Goal: Task Accomplishment & Management: Manage account settings

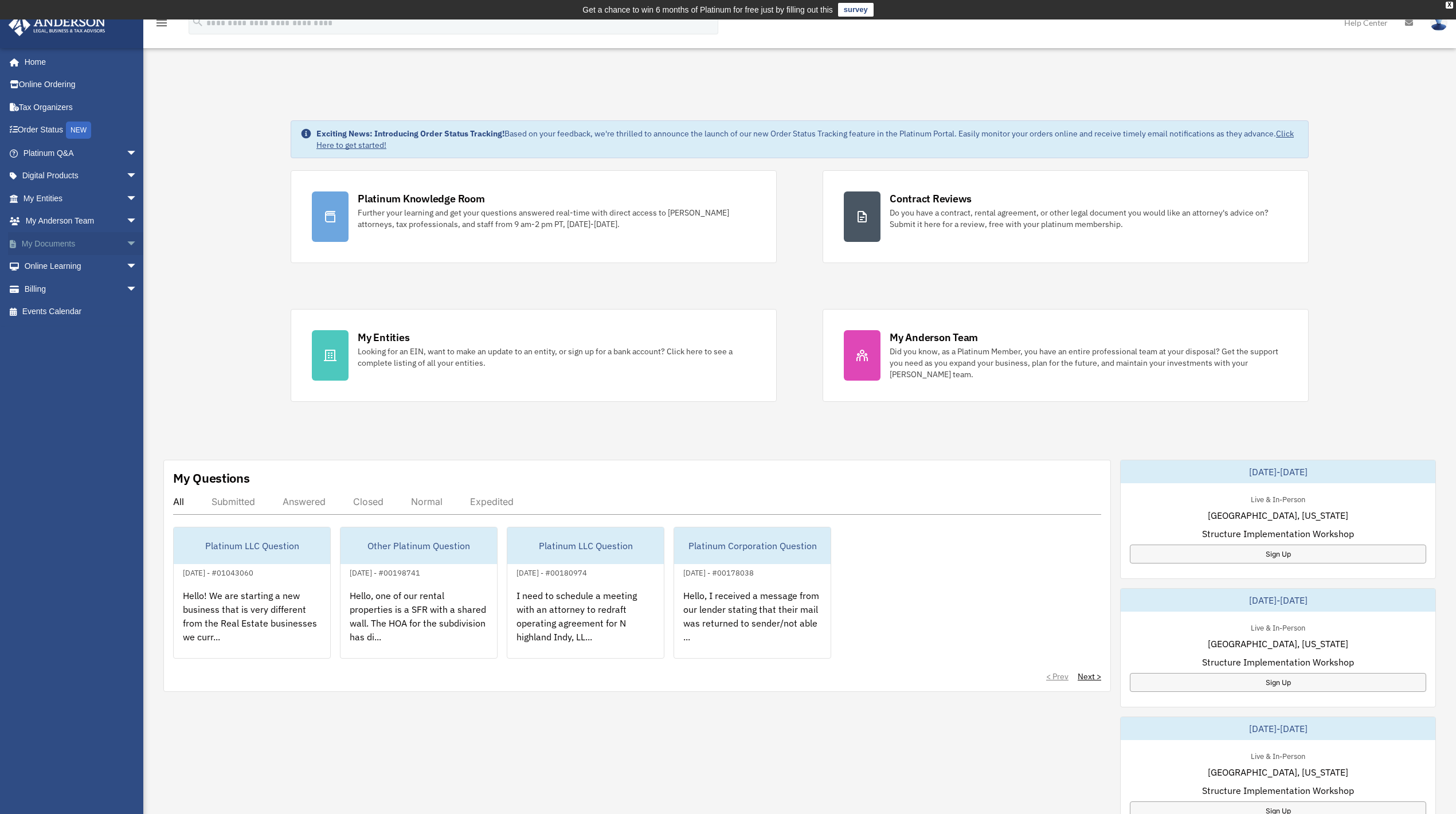
click at [126, 241] on span "arrow_drop_down" at bounding box center [137, 244] width 23 height 23
click at [104, 267] on link "Box" at bounding box center [84, 266] width 138 height 23
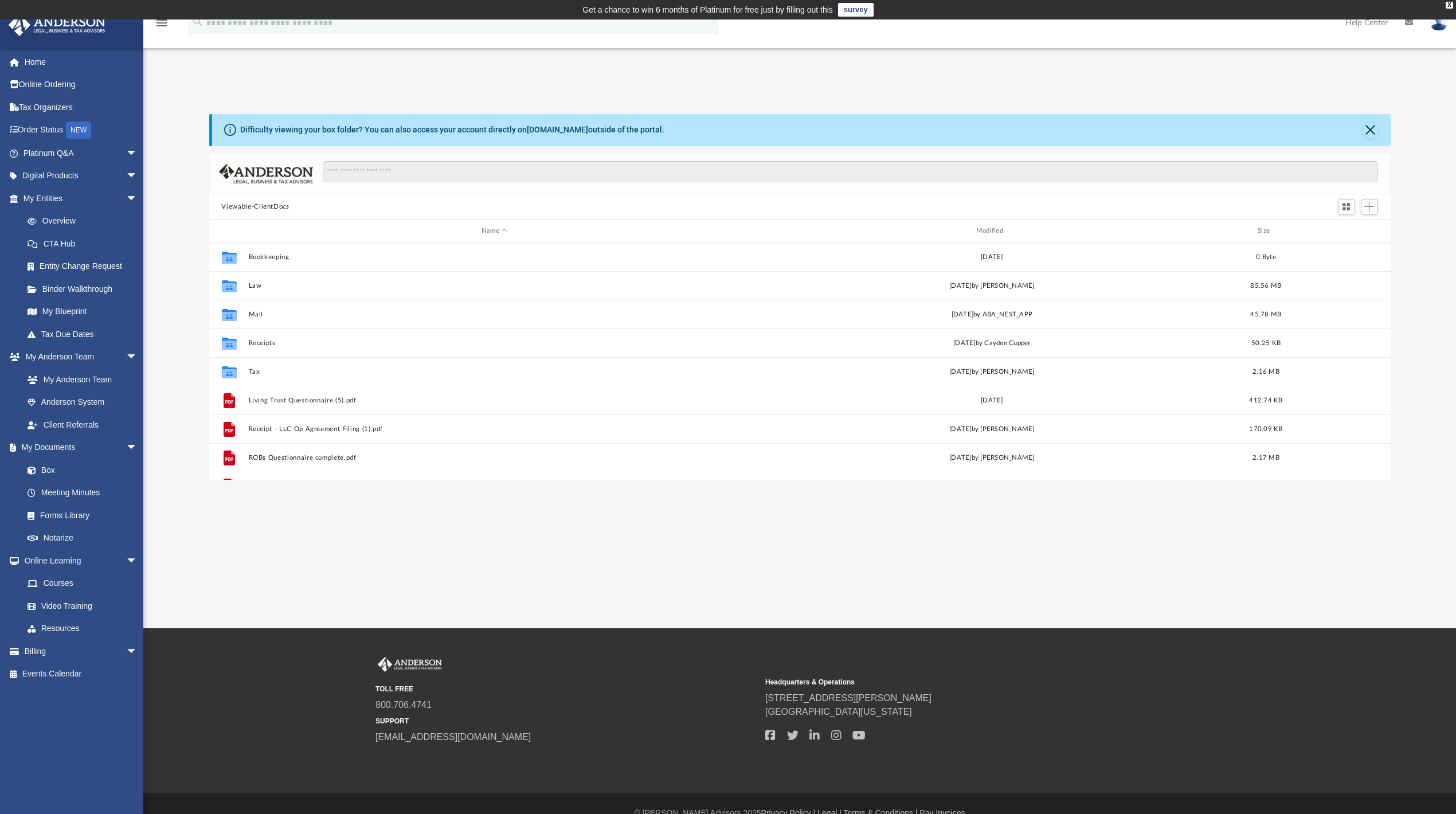
scroll to position [249, 1170]
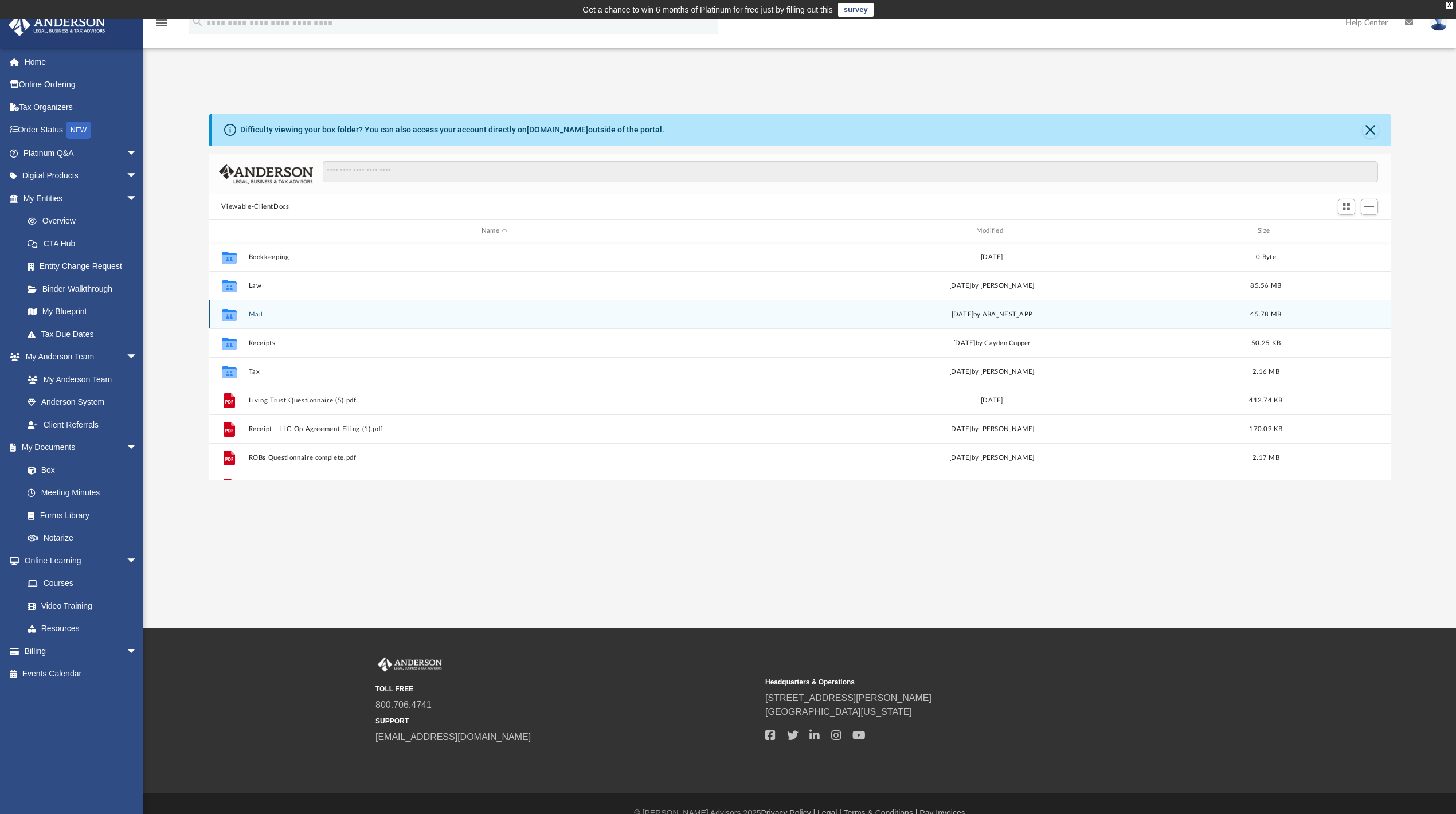
click at [260, 315] on button "Mail" at bounding box center [494, 314] width 492 height 8
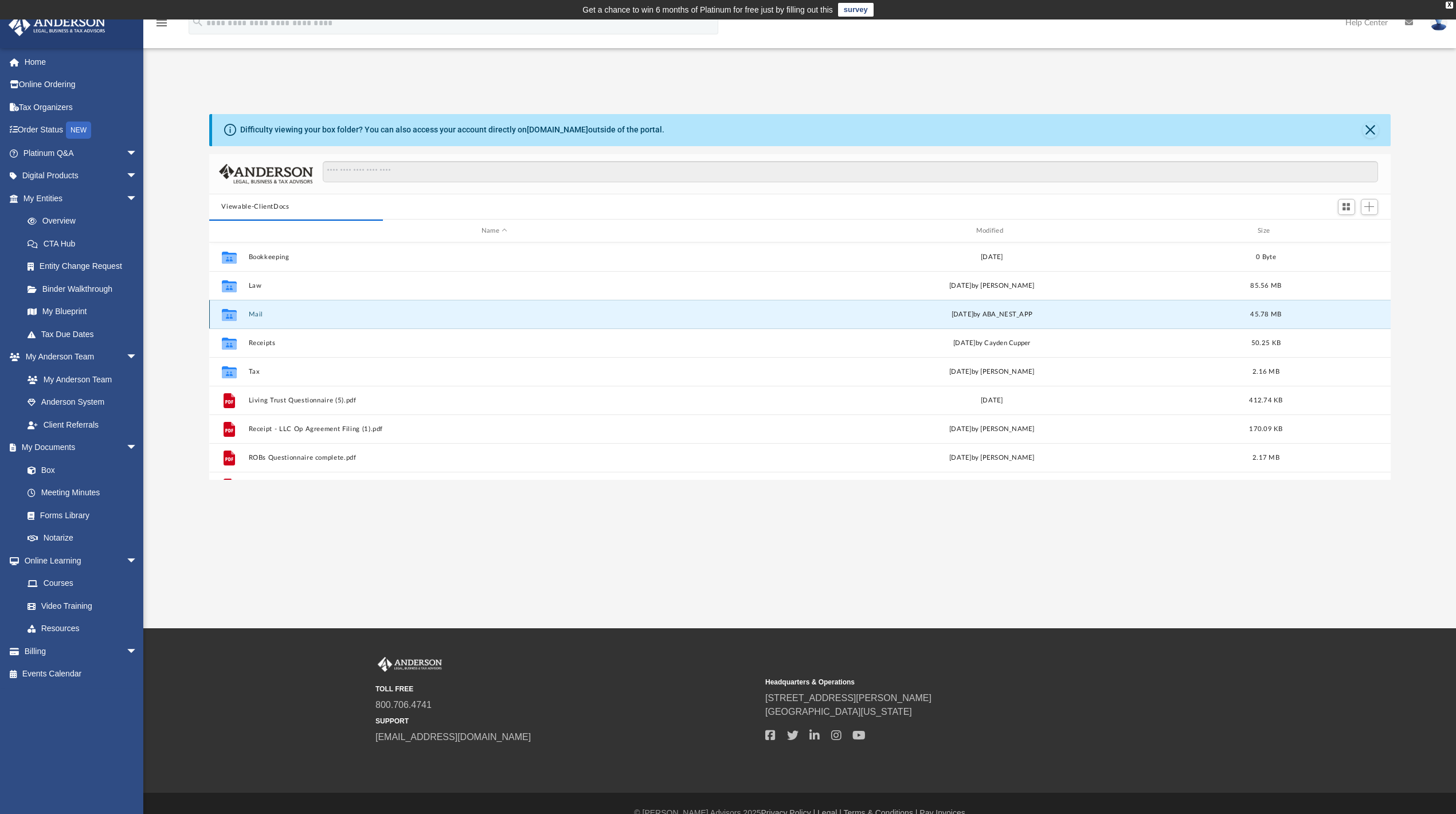
click at [256, 312] on button "Mail" at bounding box center [494, 314] width 492 height 8
click at [255, 315] on button "Mail" at bounding box center [494, 314] width 492 height 8
click at [230, 313] on icon "grid" at bounding box center [228, 317] width 15 height 10
click at [233, 317] on icon "grid" at bounding box center [228, 317] width 15 height 10
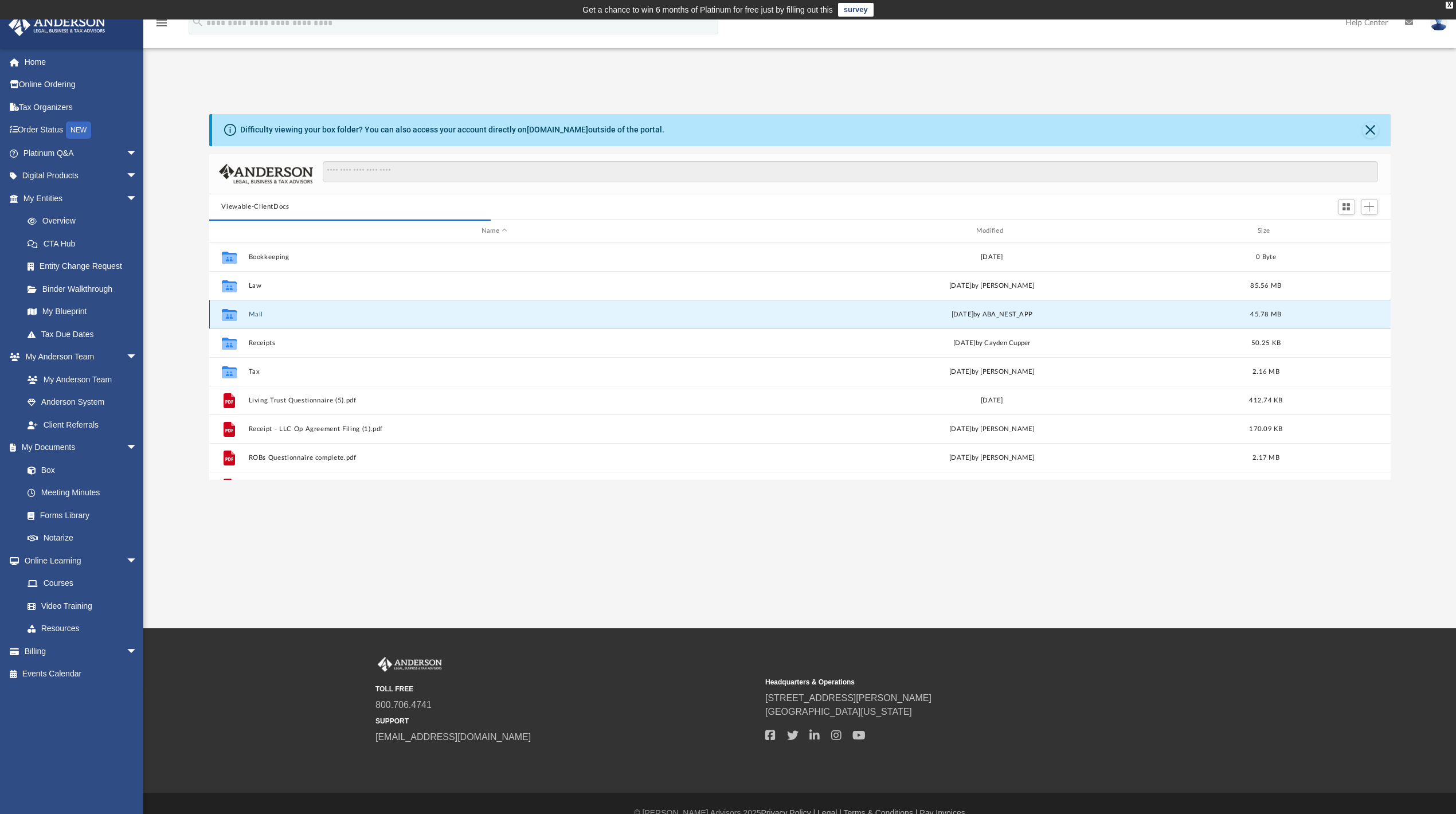
click at [246, 312] on div "Collaborated Folder Mail yesterday by ABA_NEST_APP 45.78 MB" at bounding box center [800, 314] width 1181 height 29
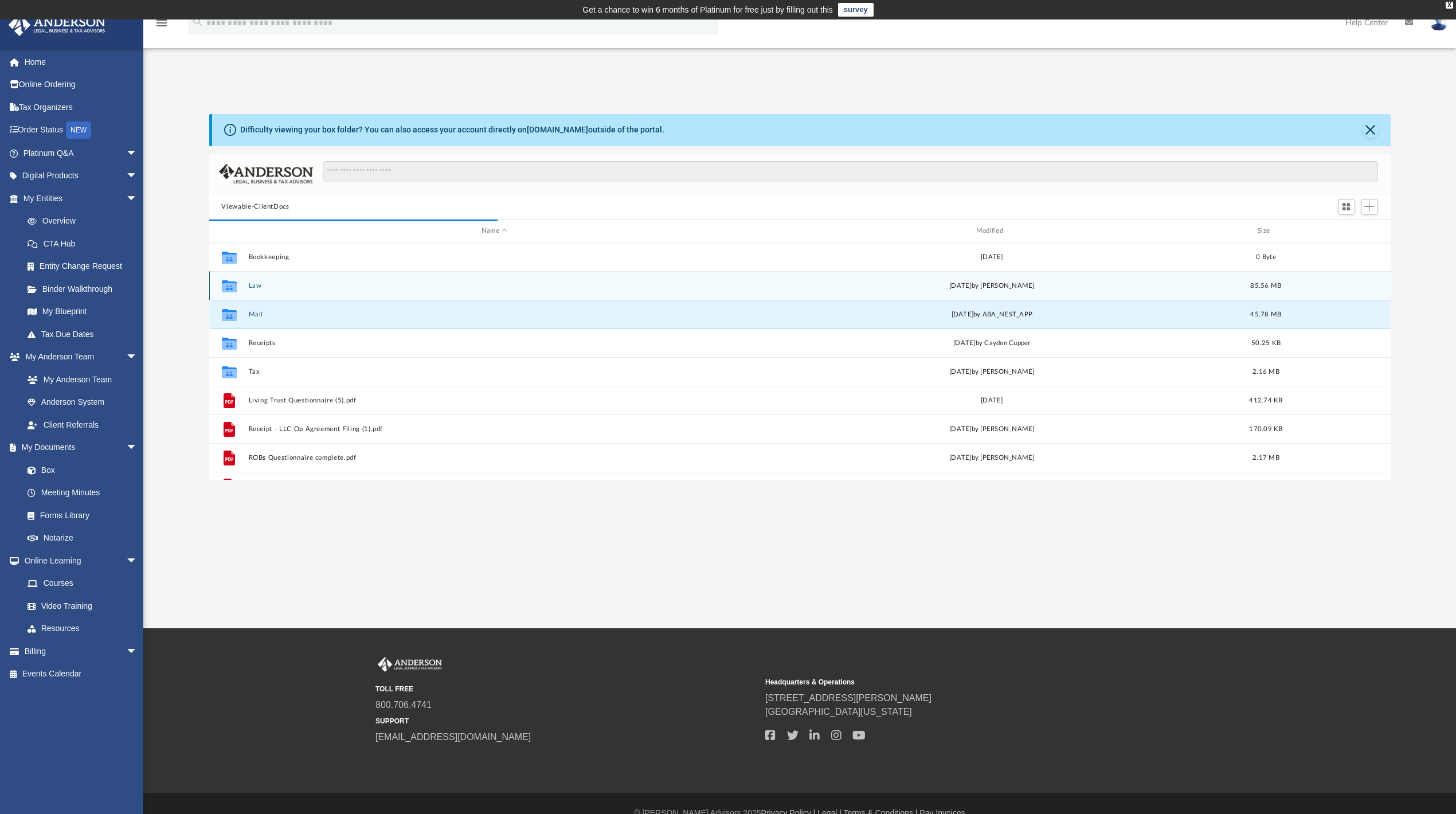
click at [266, 299] on div "Collaborated Folder Law Thu Sep 25 2025 by Tomas Diaz-Marin 85.56 MB" at bounding box center [800, 285] width 1181 height 29
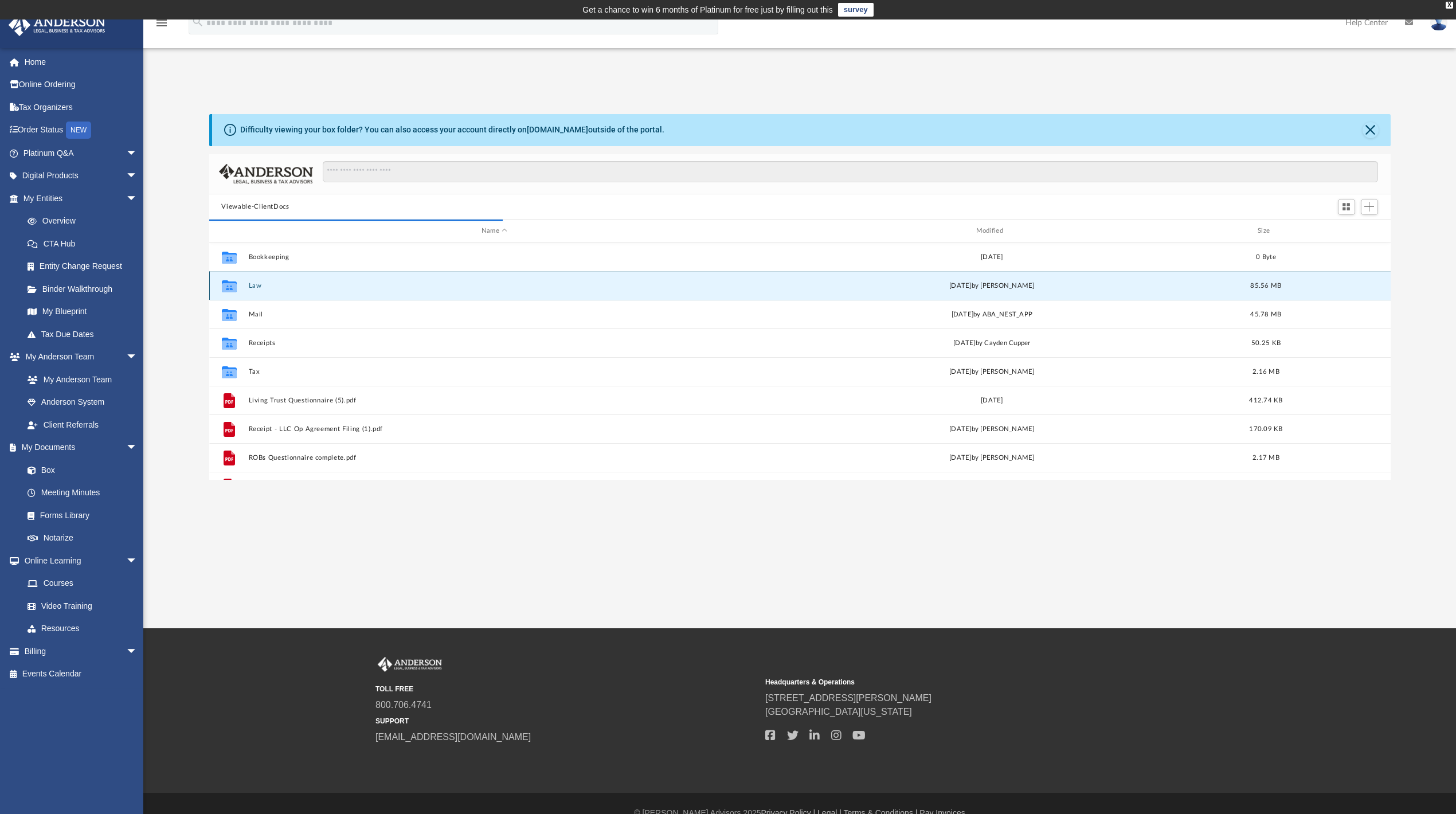
click at [264, 285] on button "Law" at bounding box center [494, 285] width 492 height 8
click at [262, 285] on button "Law" at bounding box center [494, 285] width 492 height 8
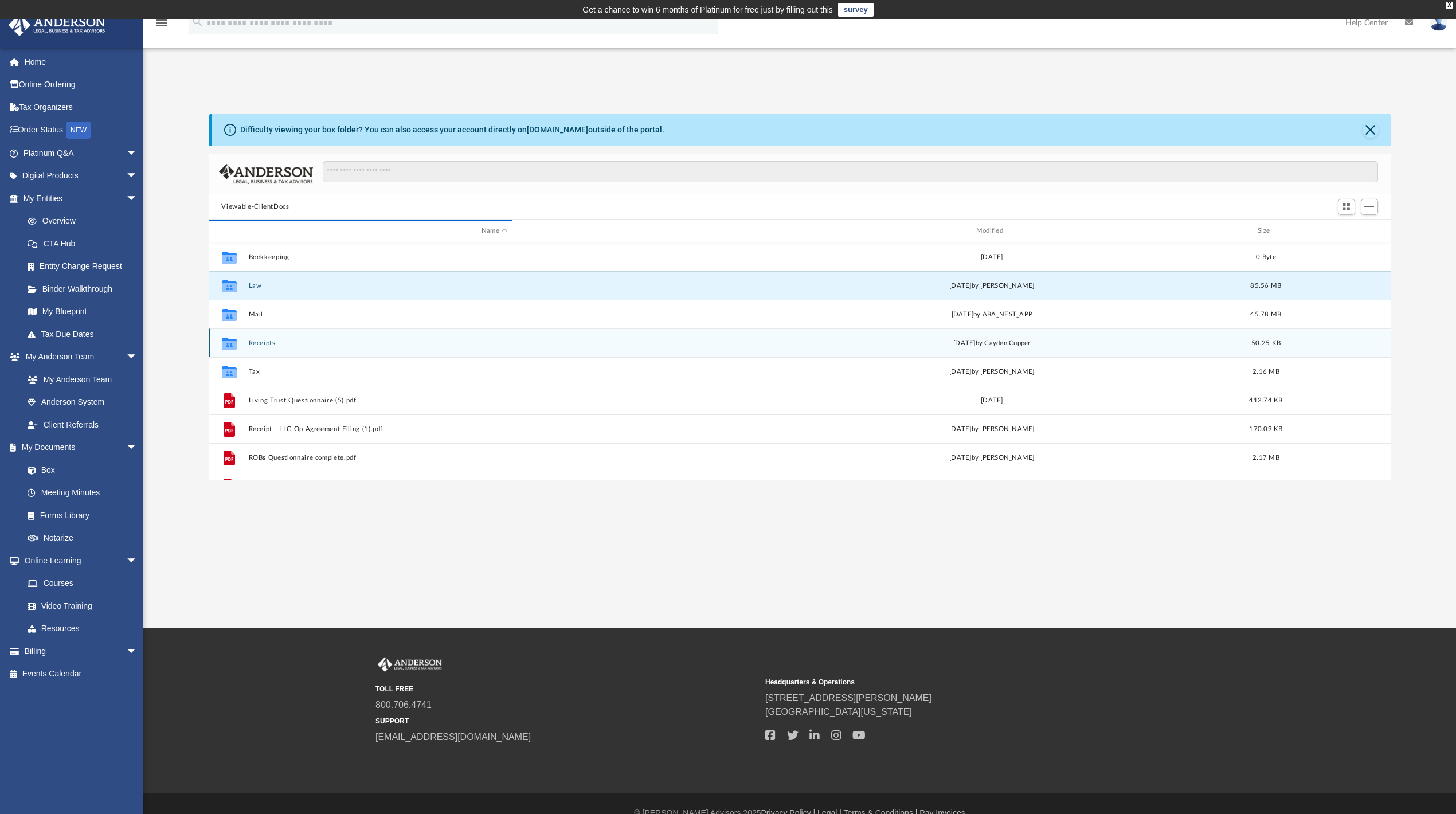
click at [256, 333] on div "Collaborated Folder Receipts Thu Jun 11 2020 by Cayden Cupper 50.25 KB" at bounding box center [800, 343] width 1181 height 29
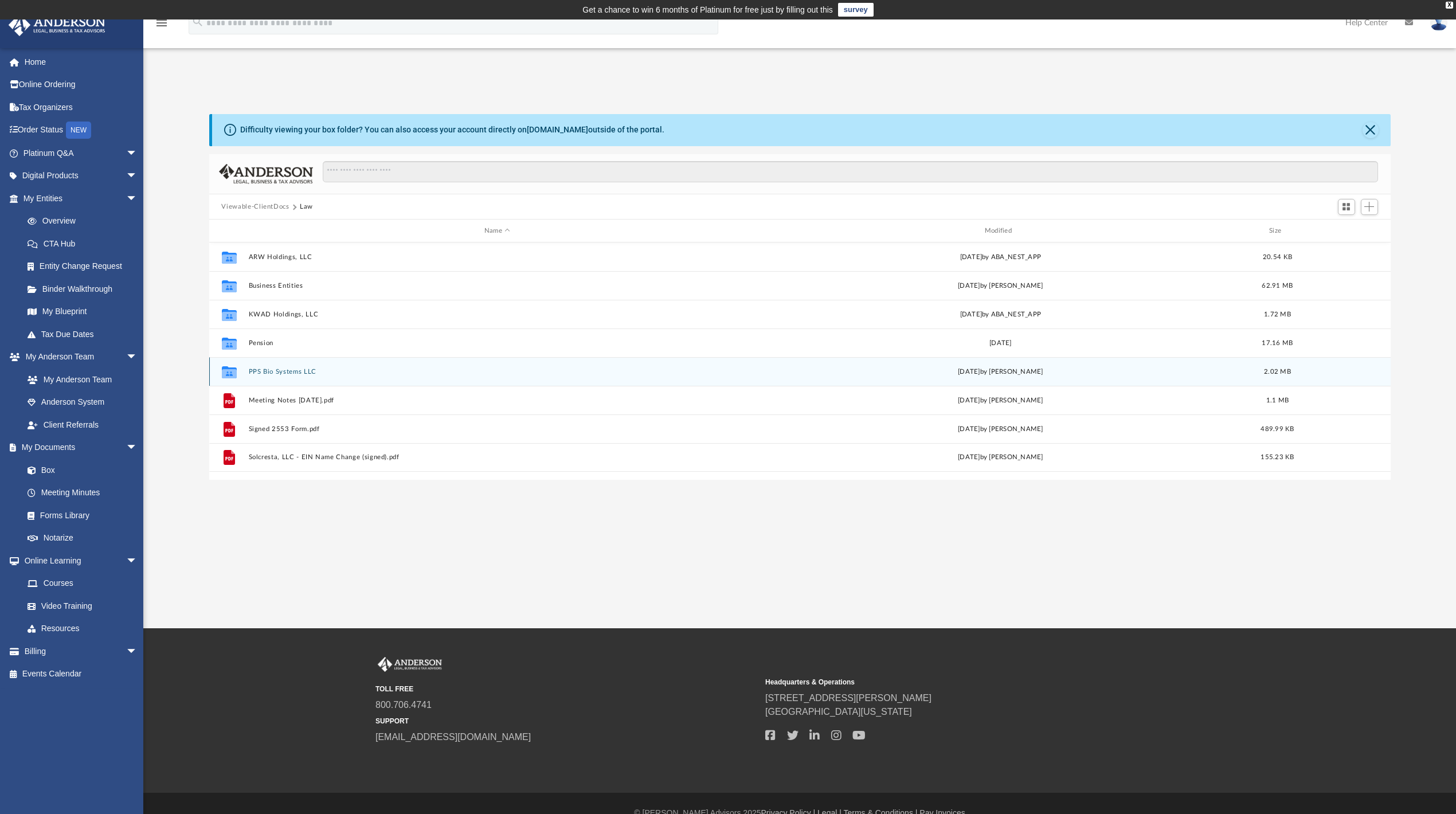
click at [246, 385] on div "Collaborated Folder PPS Bio Systems LLC Thu Sep 25 2025 by Tomas Diaz-Marin 2.0…" at bounding box center [800, 371] width 1181 height 29
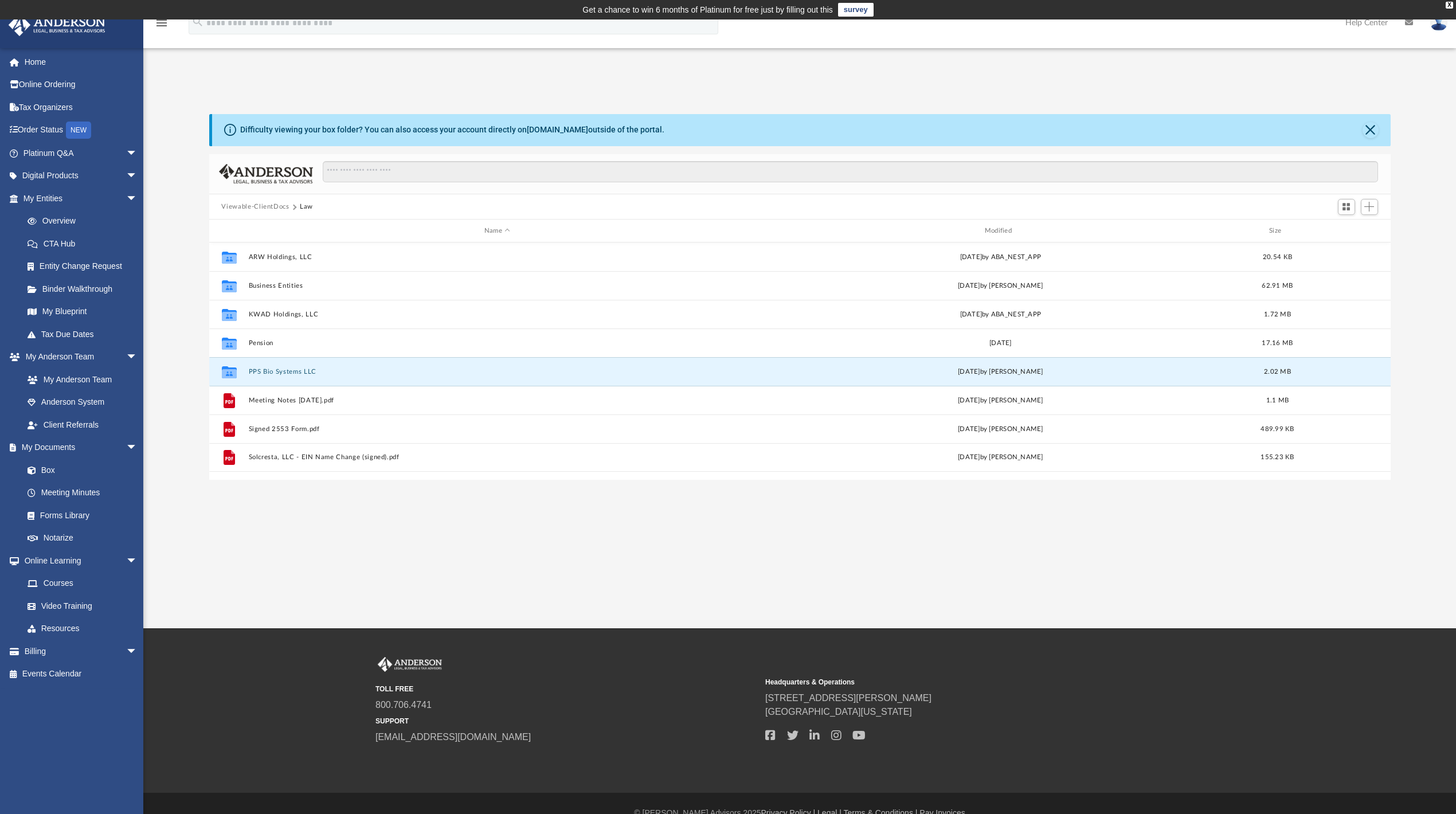
click at [275, 208] on button "Viewable-ClientDocs" at bounding box center [255, 207] width 68 height 10
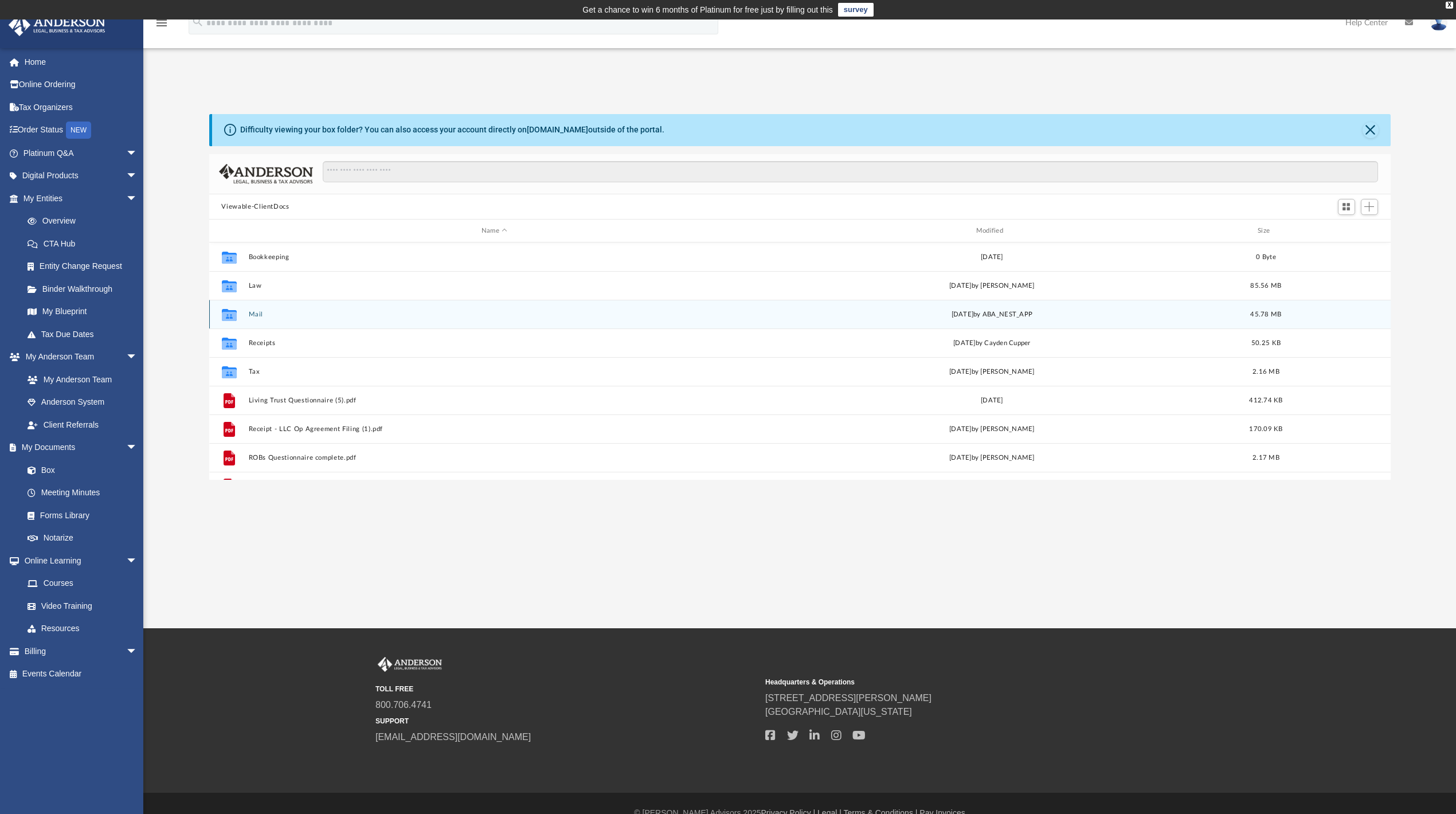
click at [255, 314] on button "Mail" at bounding box center [494, 314] width 492 height 8
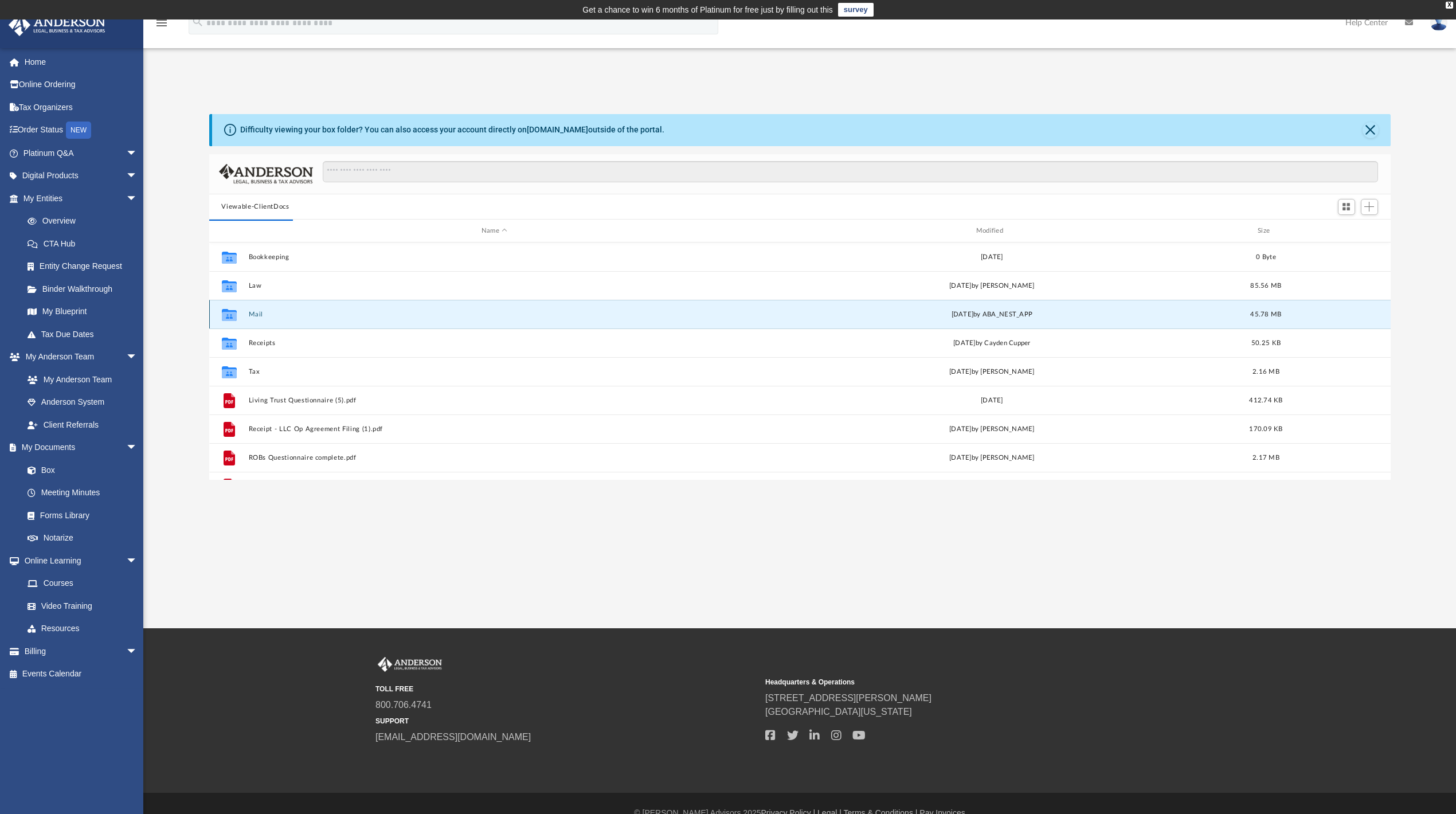
click at [232, 313] on icon "grid" at bounding box center [228, 317] width 15 height 10
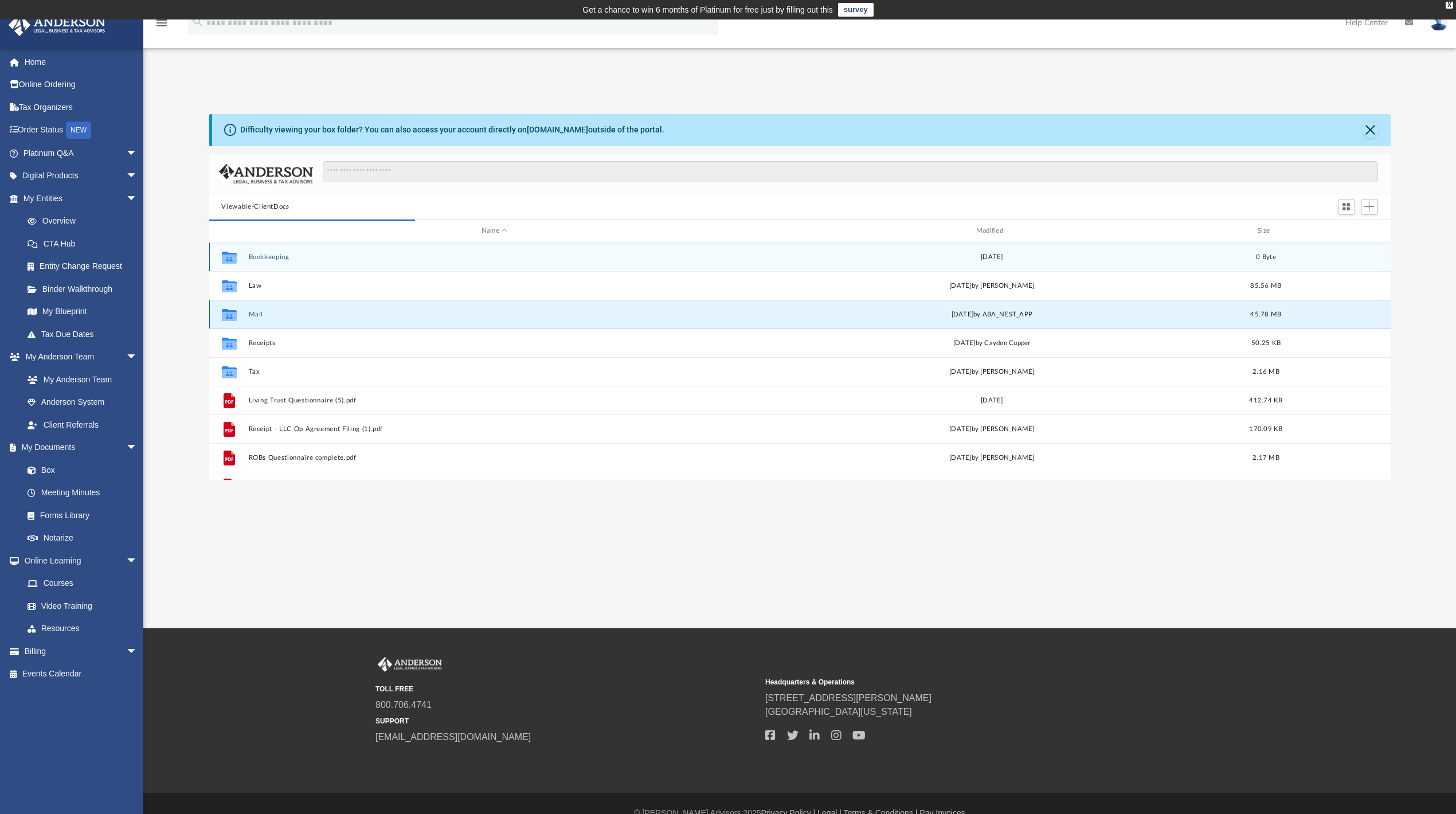
scroll to position [213, 1170]
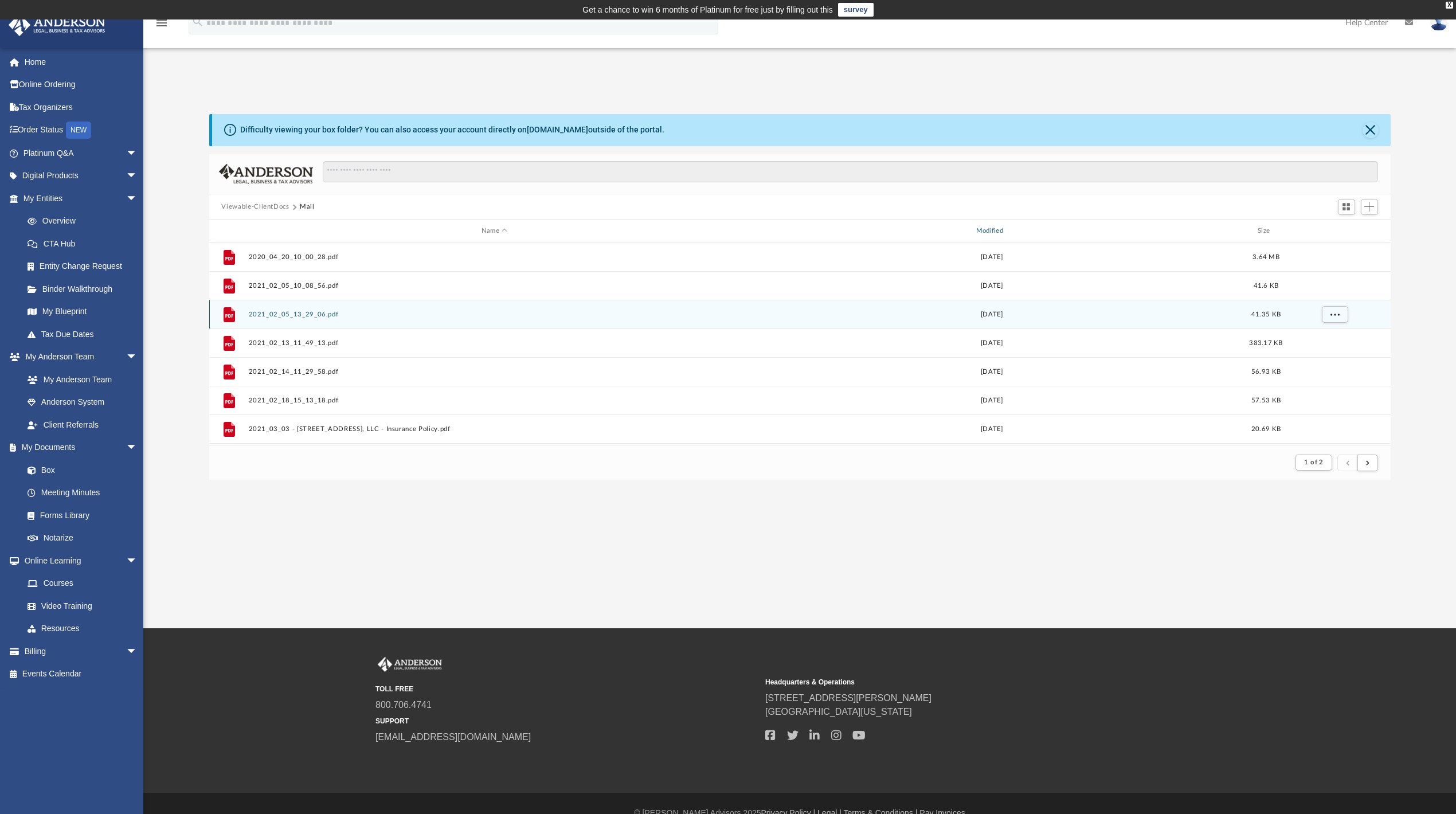
click at [995, 232] on div "Modified" at bounding box center [992, 231] width 492 height 10
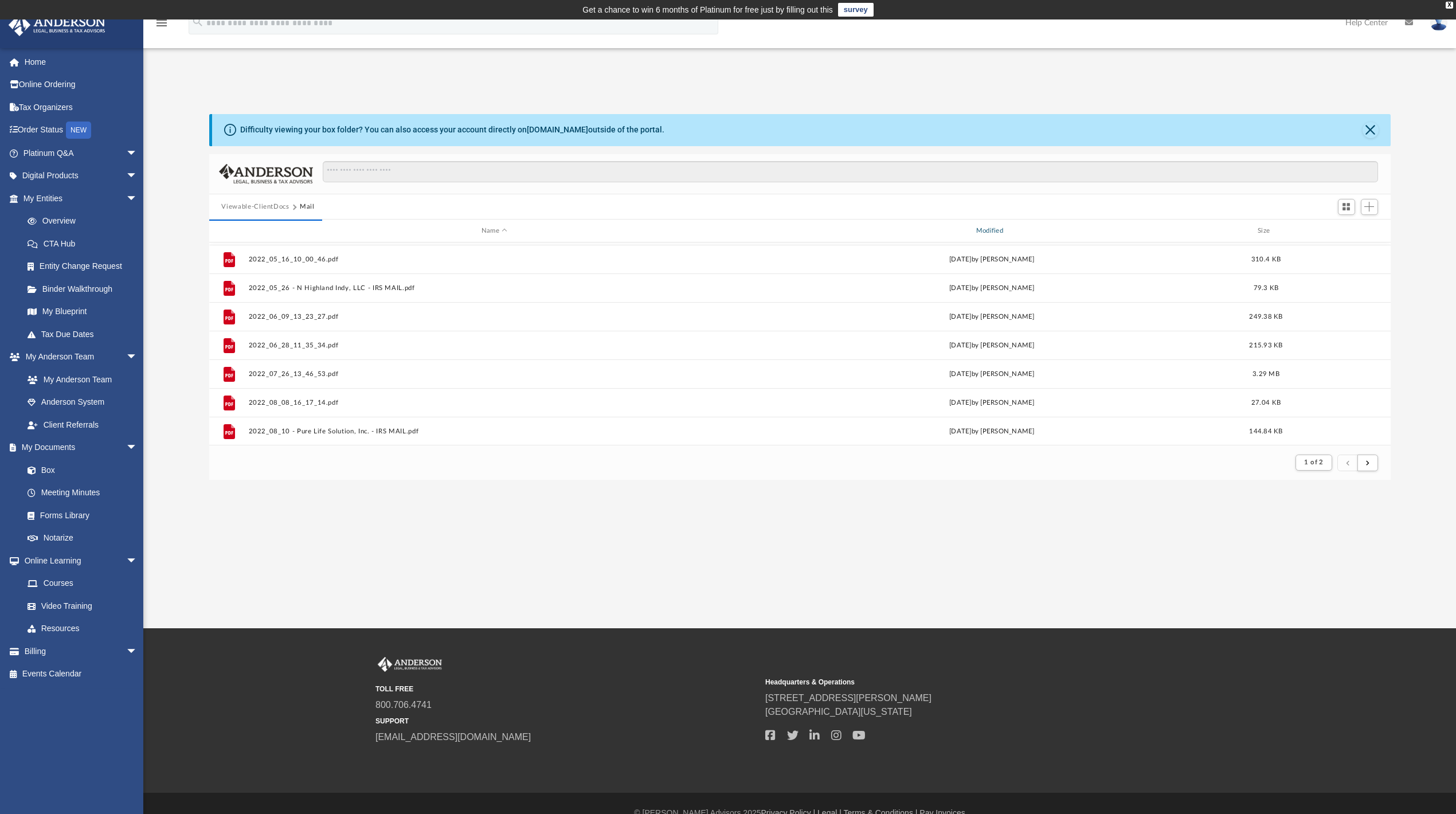
scroll to position [1230, 0]
click at [1369, 458] on button "submit" at bounding box center [1368, 463] width 21 height 17
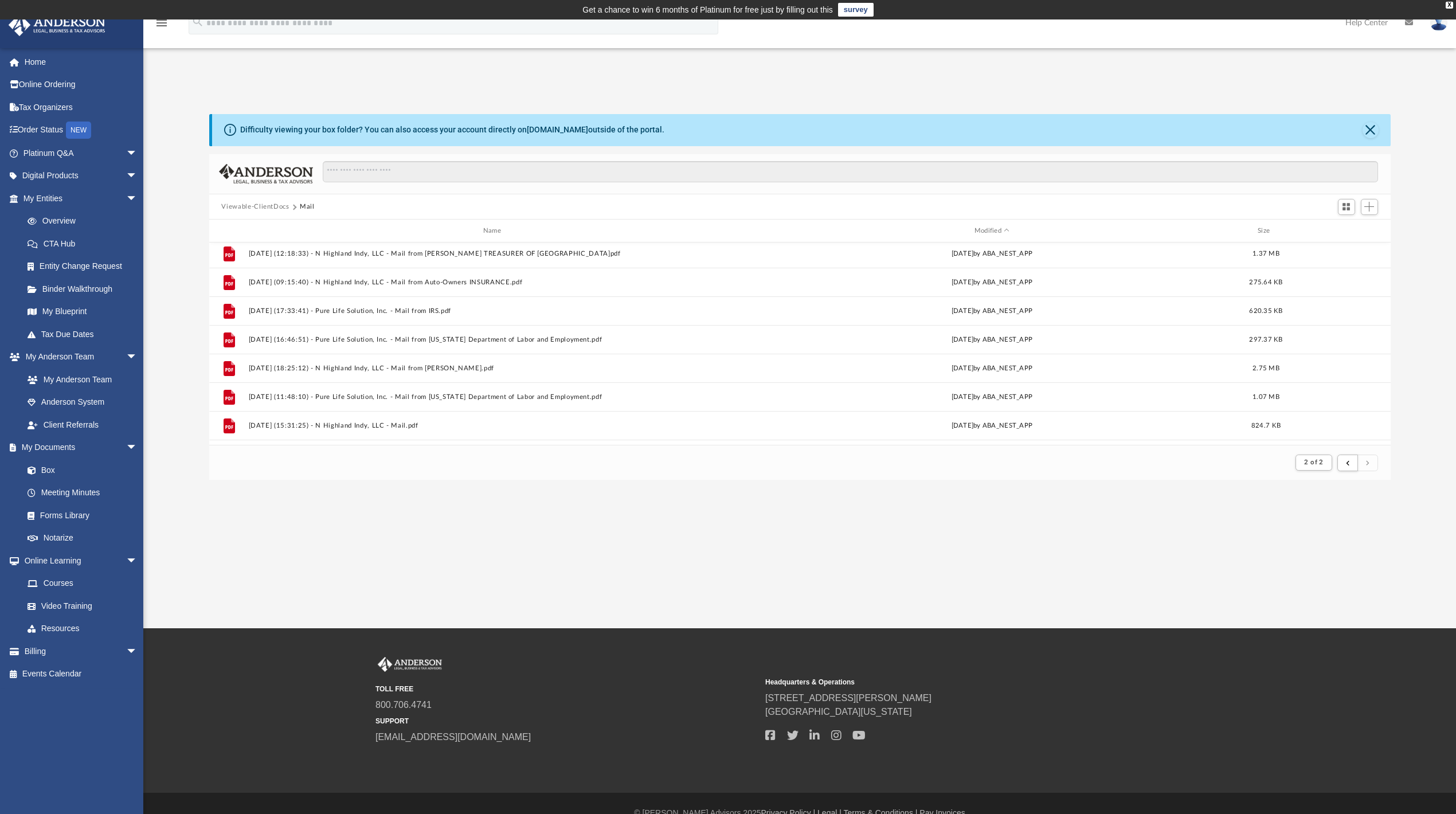
scroll to position [599, 0]
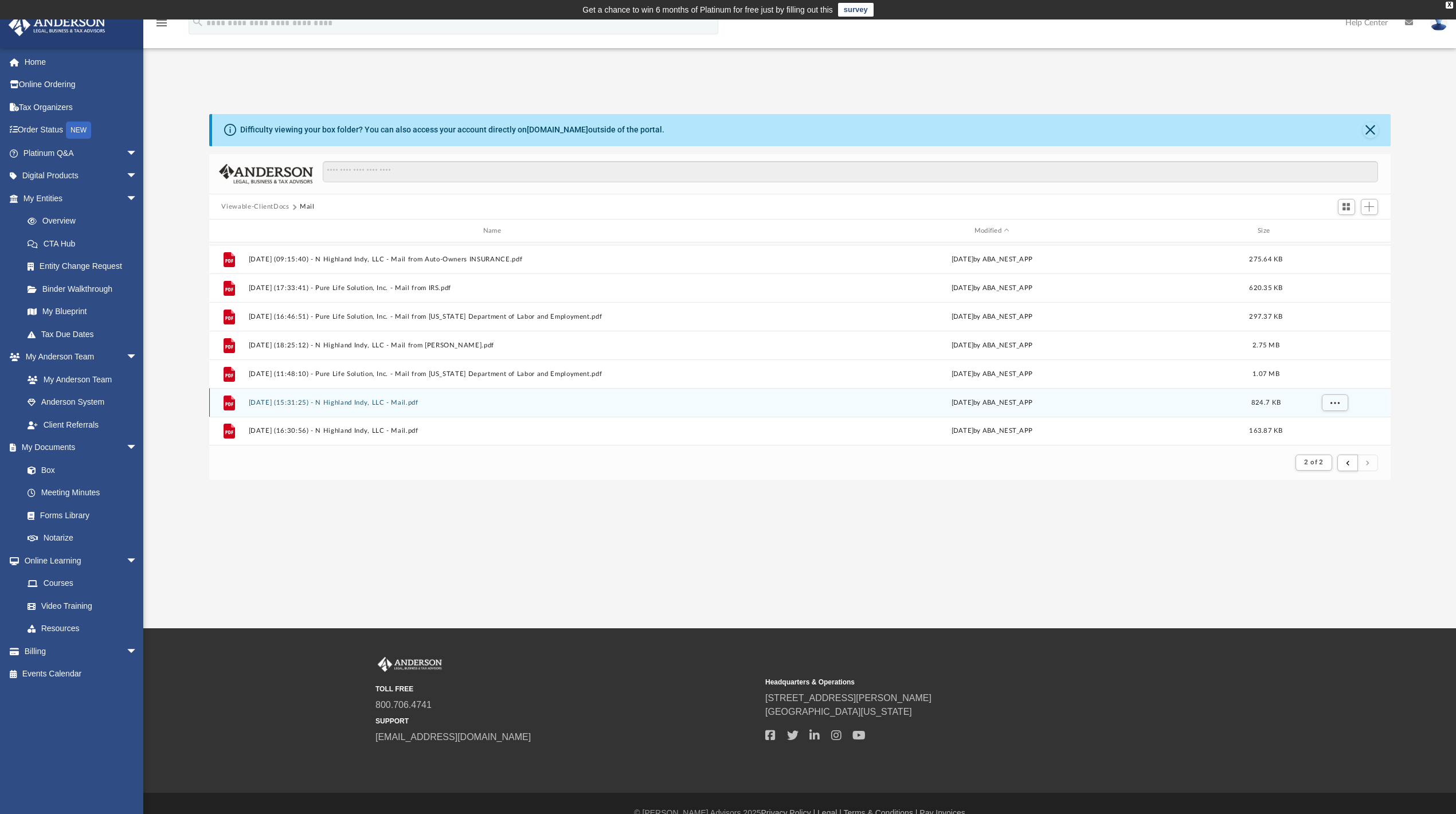
click at [350, 399] on button "2025.08.25 (15:31:25) - N Highland Indy, LLC - Mail.pdf" at bounding box center [494, 403] width 492 height 8
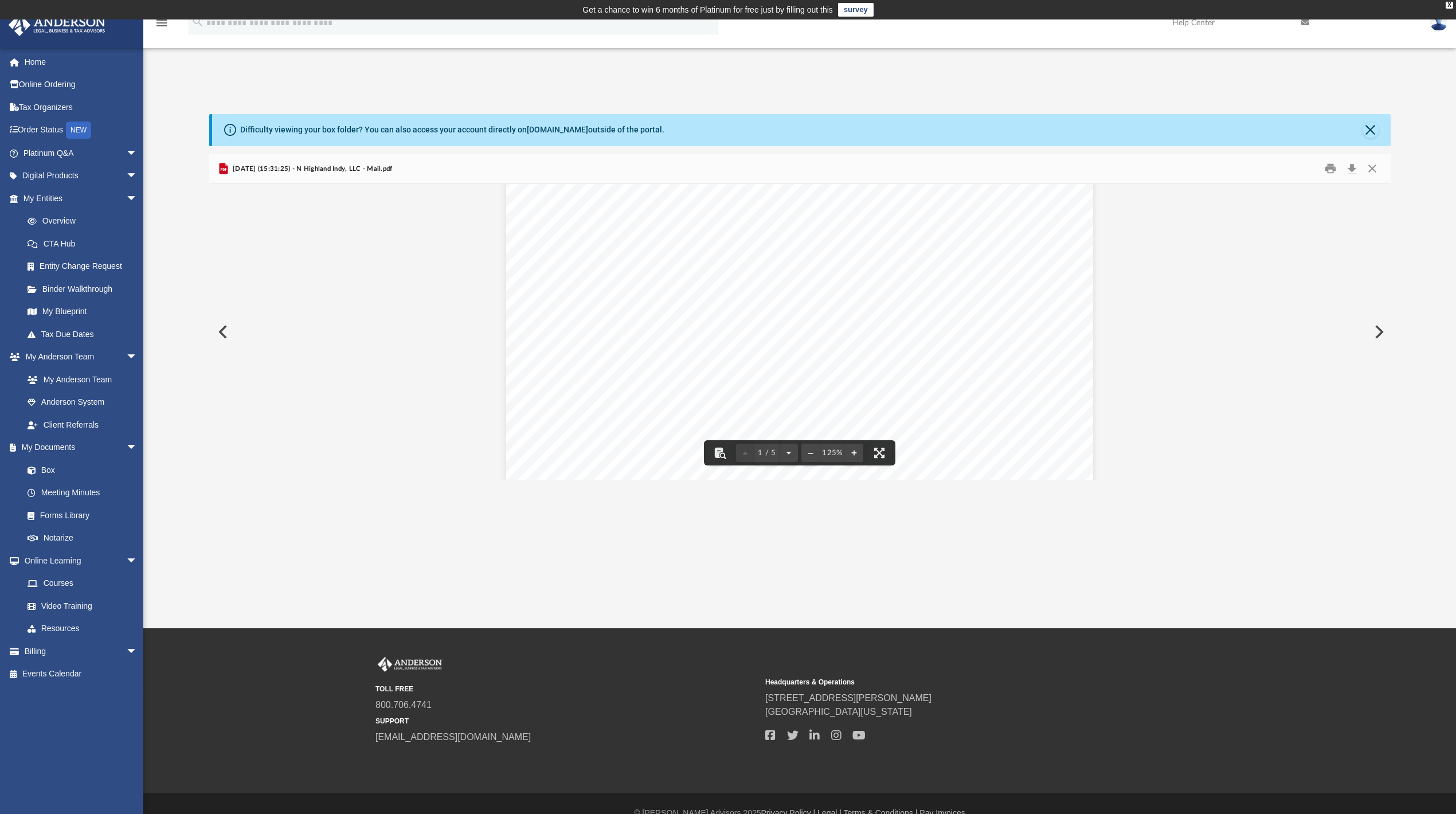
scroll to position [0, 0]
click at [1369, 129] on button "Close" at bounding box center [1371, 130] width 16 height 16
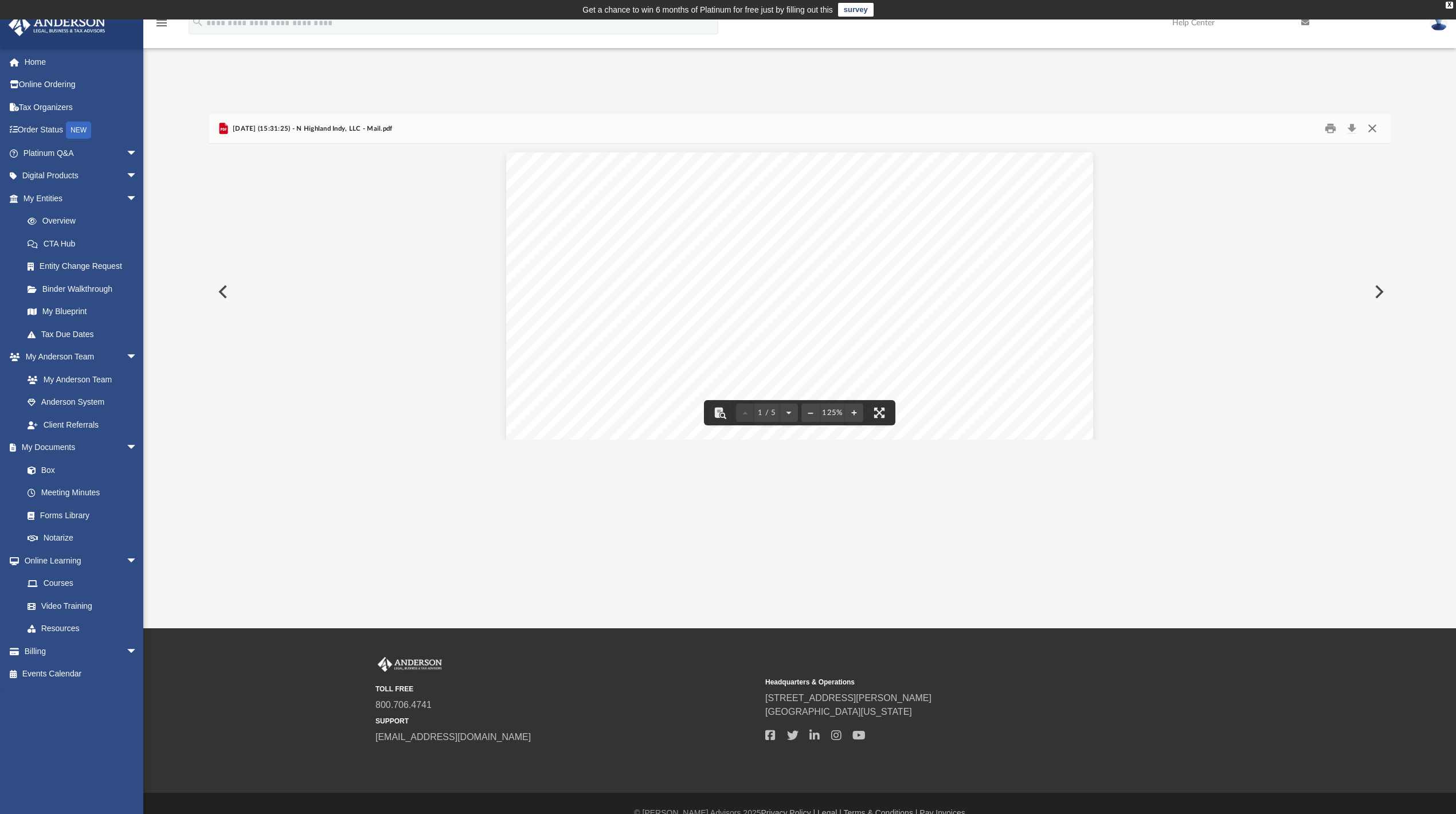
click at [1373, 130] on button "Close" at bounding box center [1373, 129] width 21 height 17
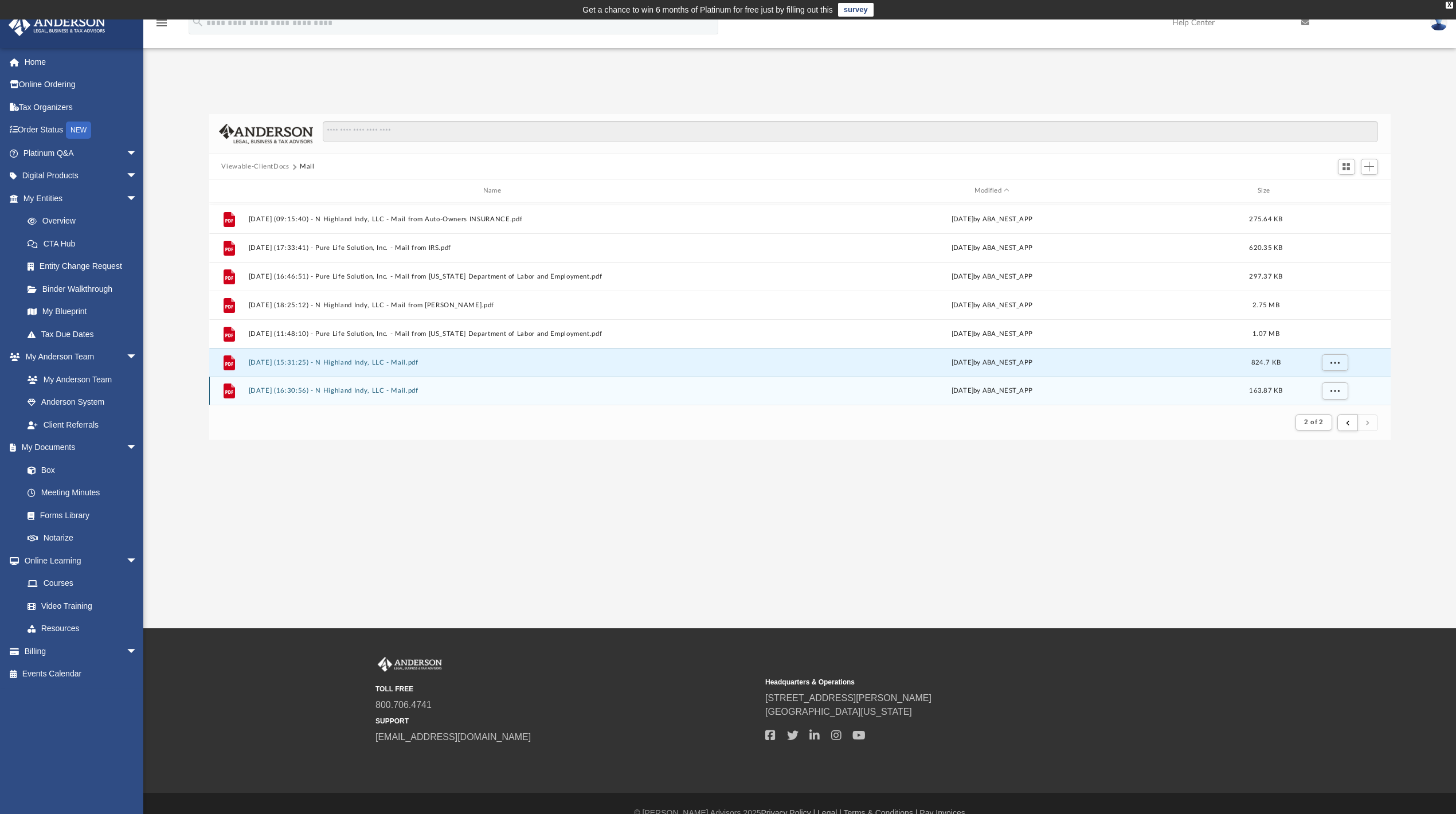
click at [329, 389] on button "2025.09.30 (16:30:56) - N Highland Indy, LLC - Mail.pdf" at bounding box center [494, 391] width 492 height 8
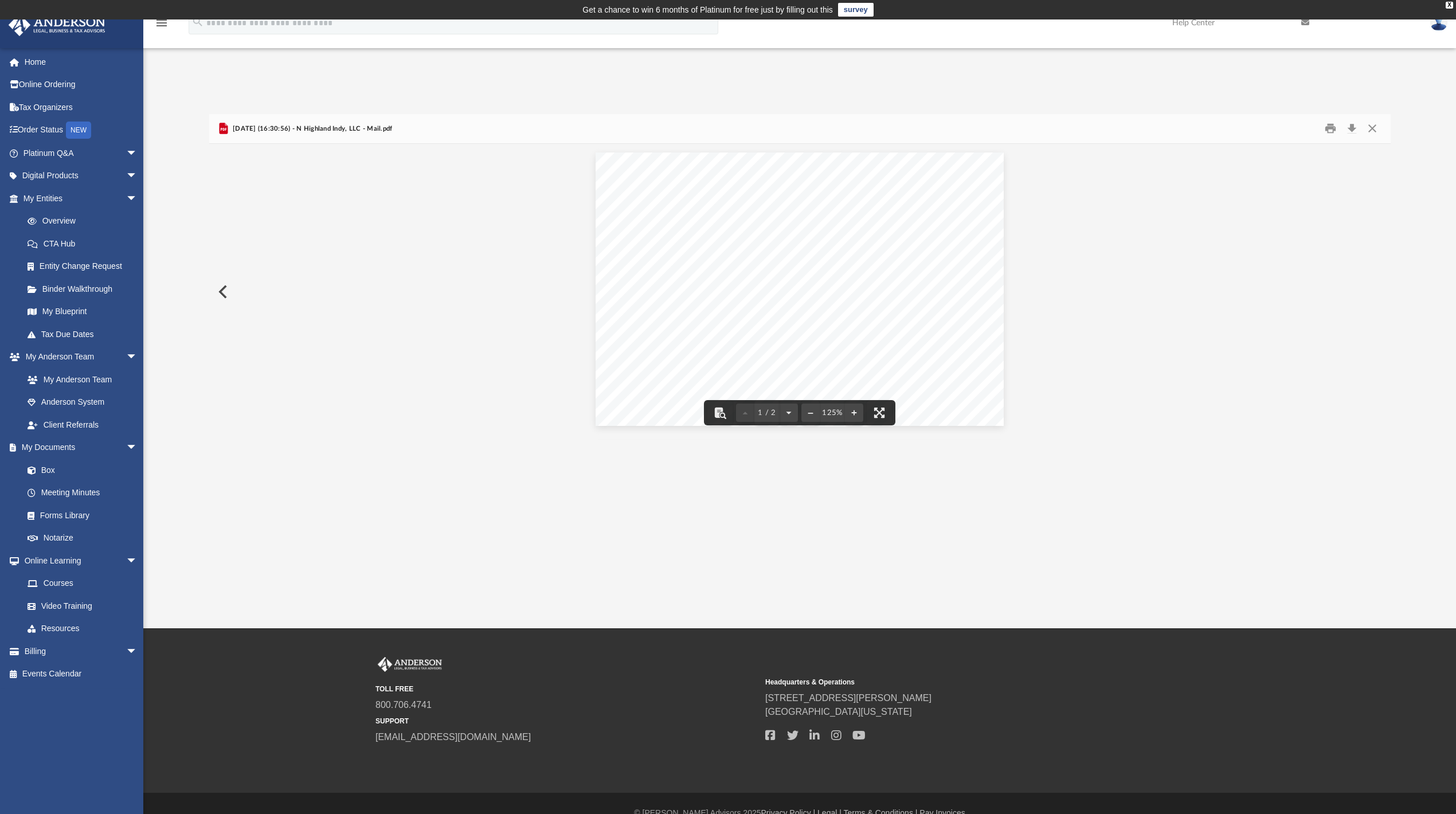
click at [224, 290] on button "Preview" at bounding box center [222, 291] width 25 height 32
click at [1324, 130] on button "Print" at bounding box center [1330, 129] width 23 height 17
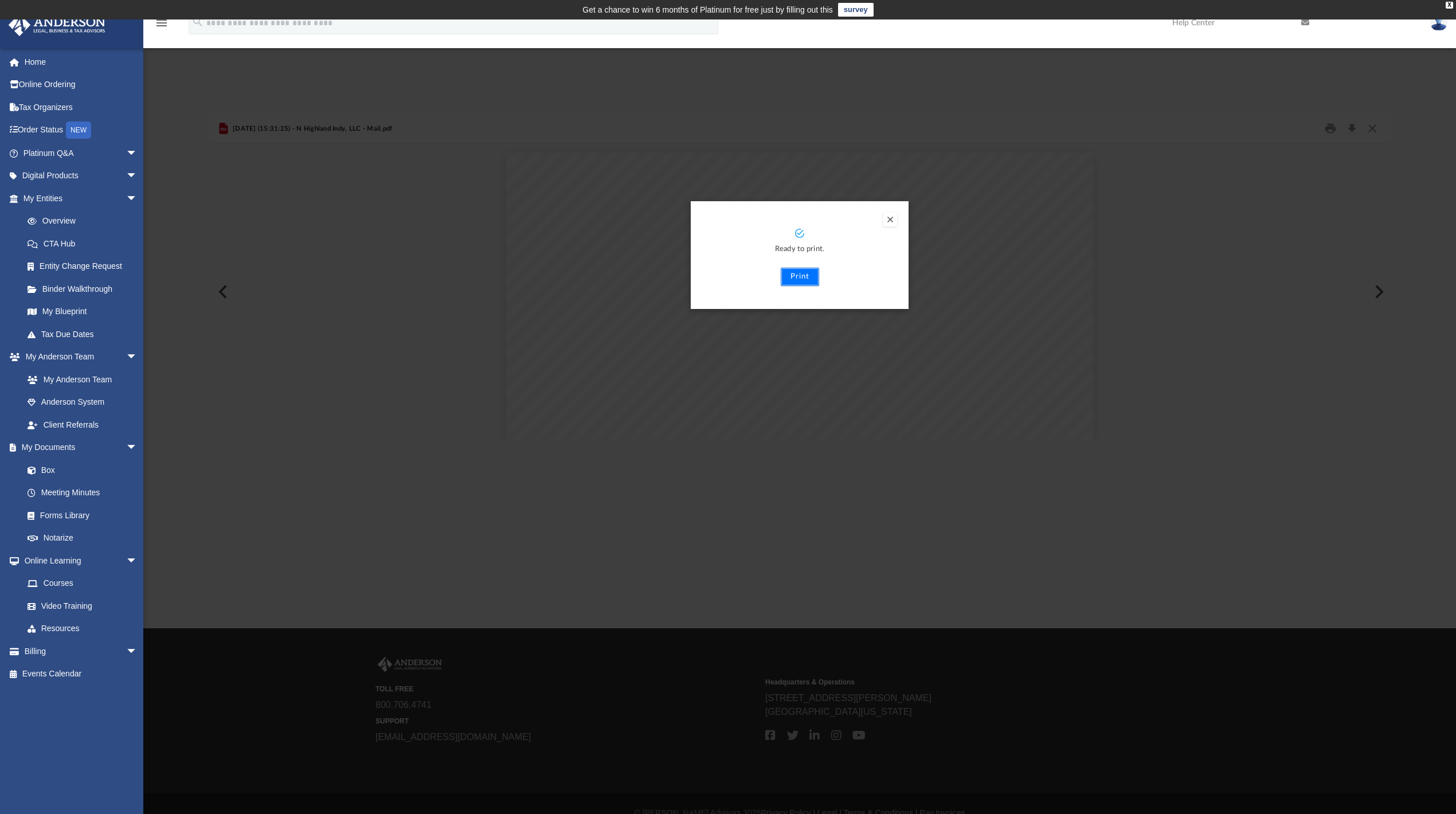
click at [794, 274] on button "Print" at bounding box center [800, 277] width 38 height 18
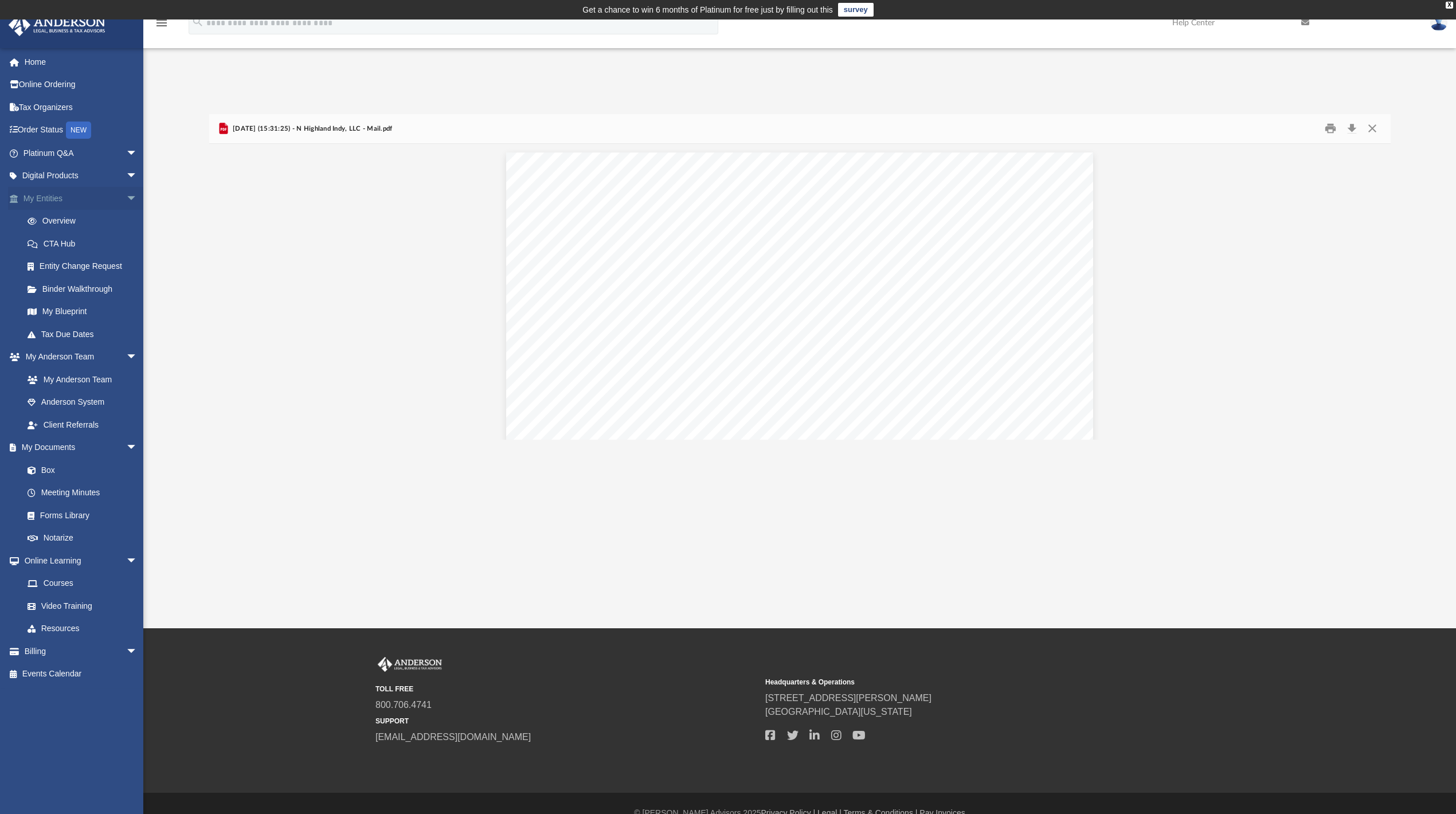
click at [53, 195] on link "My Entities arrow_drop_down" at bounding box center [81, 198] width 147 height 23
click at [126, 200] on span "arrow_drop_down" at bounding box center [137, 198] width 23 height 23
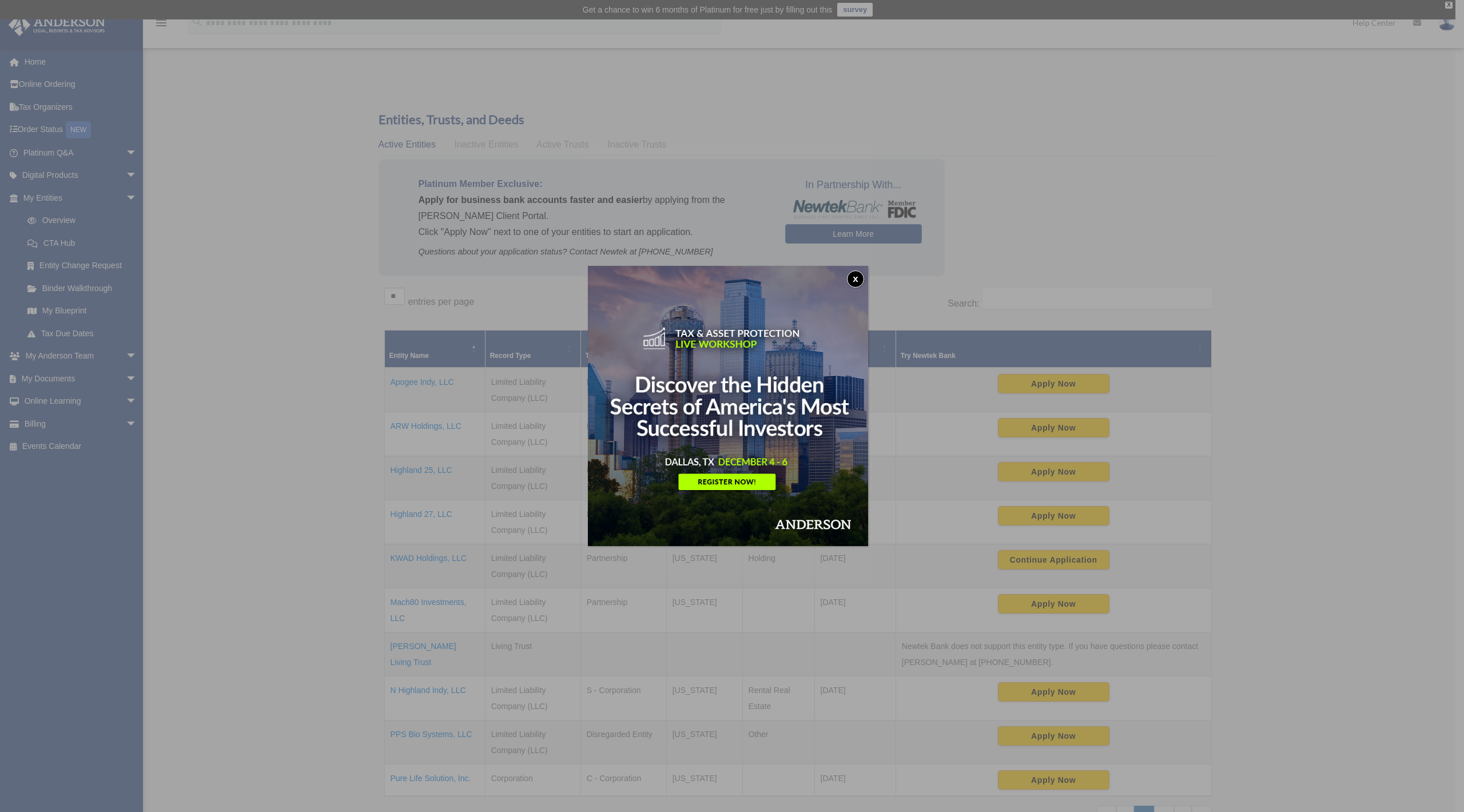
click at [857, 277] on button "x" at bounding box center [856, 279] width 17 height 17
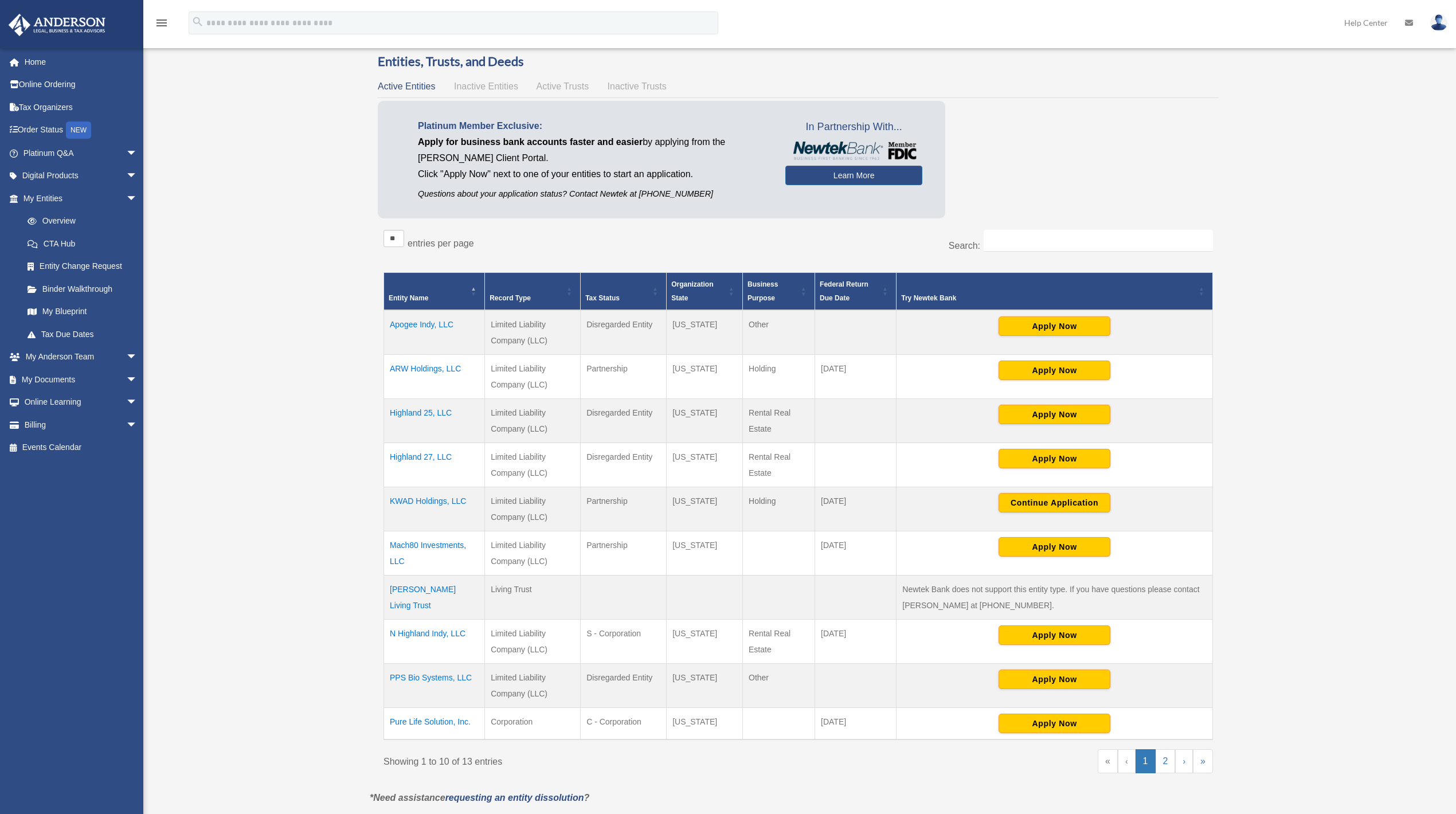
scroll to position [77, 0]
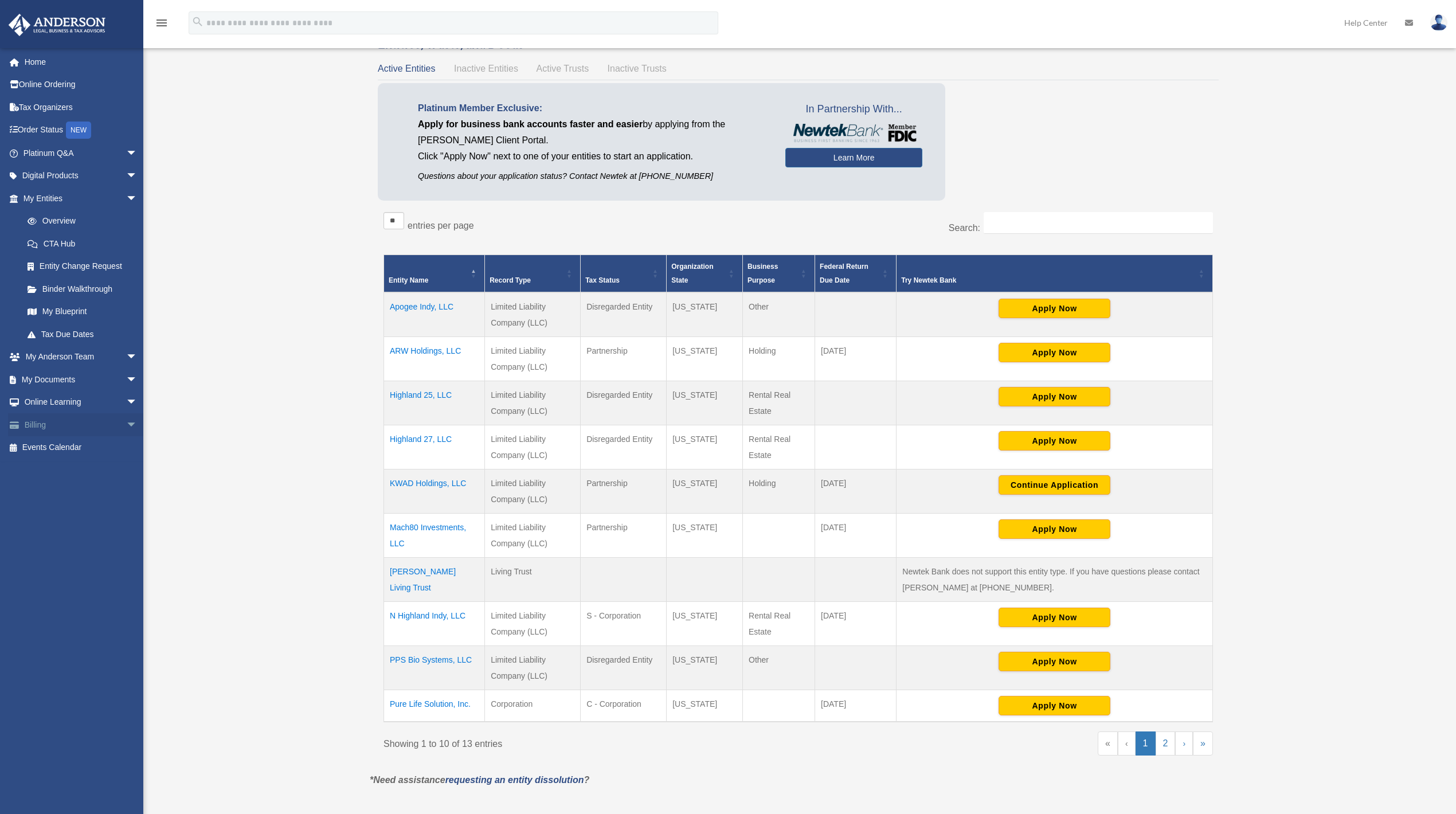
click at [51, 425] on link "Billing arrow_drop_down" at bounding box center [81, 424] width 147 height 23
click at [126, 426] on span "arrow_drop_down" at bounding box center [137, 424] width 23 height 23
click at [77, 450] on link "$ Open Invoices" at bounding box center [84, 448] width 138 height 23
